Goal: Find contact information: Find contact information

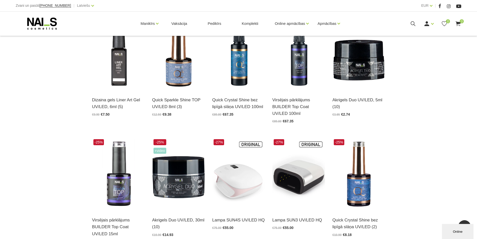
scroll to position [126, 0]
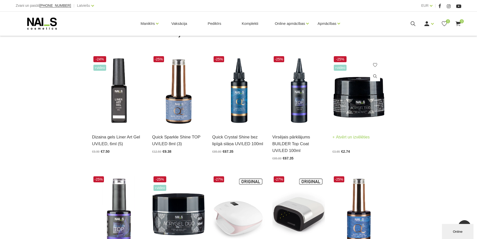
click at [355, 136] on link "Atvērt un izvēlēties" at bounding box center [351, 136] width 37 height 7
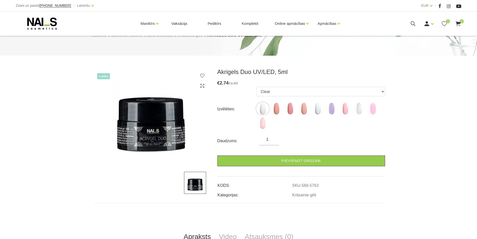
scroll to position [50, 0]
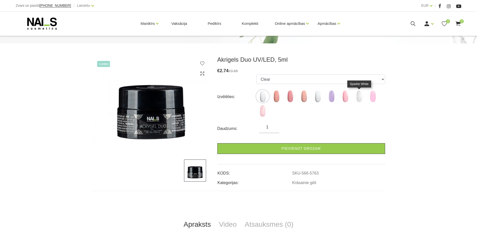
click at [359, 96] on img at bounding box center [359, 96] width 13 height 13
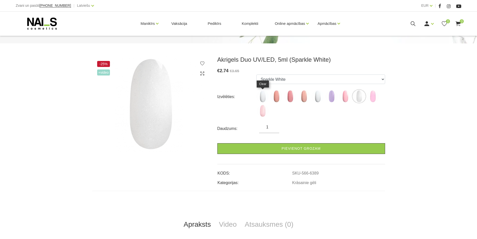
click at [262, 97] on img at bounding box center [262, 96] width 13 height 13
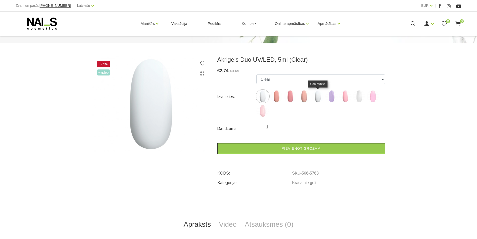
click at [317, 97] on img at bounding box center [318, 96] width 13 height 13
click at [360, 98] on img at bounding box center [359, 96] width 13 height 13
select select "6389"
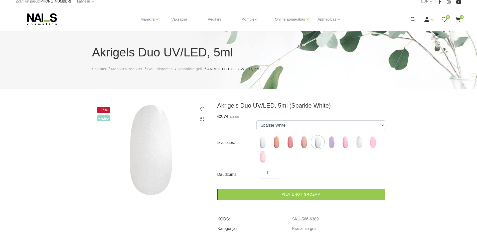
scroll to position [0, 0]
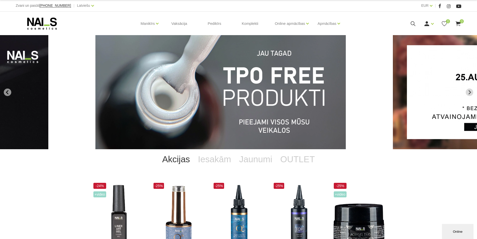
click at [206, 88] on img "1 of 13" at bounding box center [220, 92] width 250 height 114
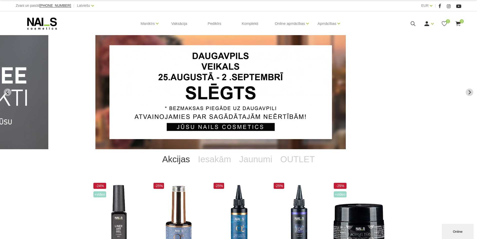
click at [8, 92] on icon "Go to last slide" at bounding box center [7, 92] width 5 height 5
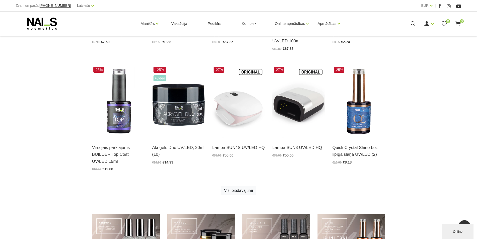
scroll to position [200, 0]
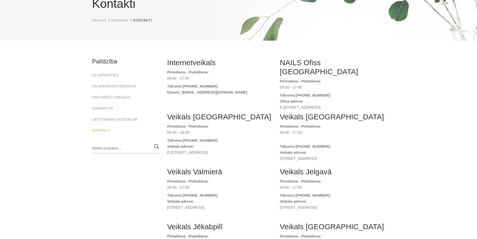
scroll to position [200, 0]
